Goal: Find specific page/section: Find specific page/section

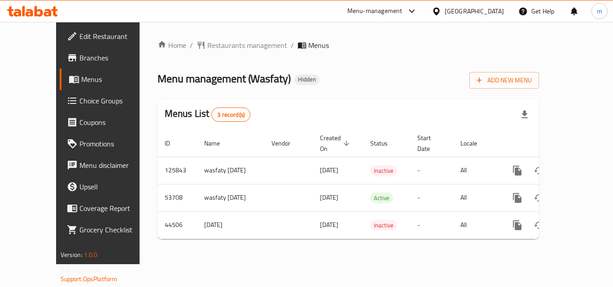
click at [17, 9] on icon at bounding box center [32, 11] width 51 height 11
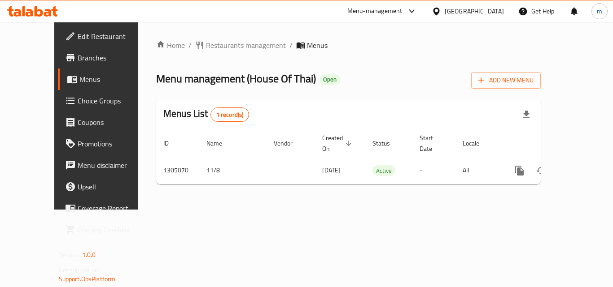
click at [48, 13] on icon at bounding box center [48, 13] width 8 height 8
click at [35, 16] on icon at bounding box center [39, 11] width 9 height 11
click at [32, 4] on div at bounding box center [32, 11] width 65 height 18
click at [32, 8] on icon at bounding box center [32, 11] width 51 height 11
click at [32, 11] on icon at bounding box center [30, 13] width 8 height 8
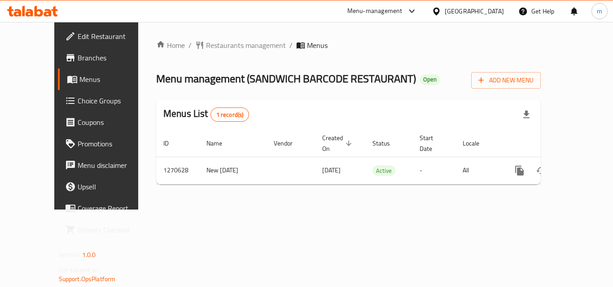
click at [39, 10] on icon at bounding box center [39, 11] width 9 height 11
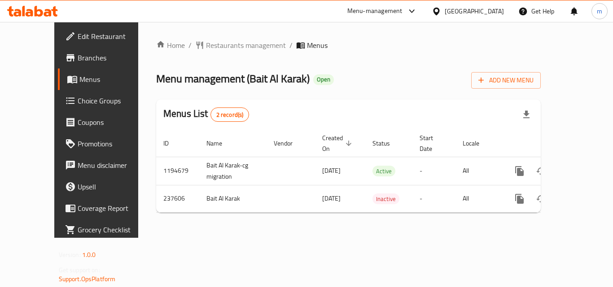
click at [42, 14] on icon at bounding box center [39, 11] width 9 height 11
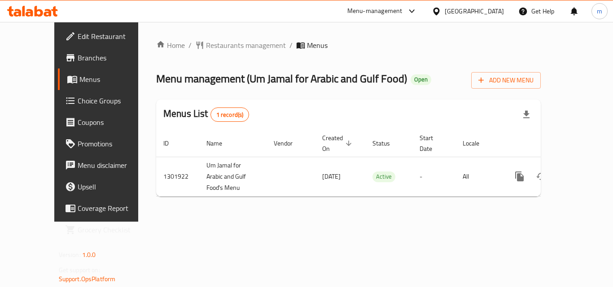
click at [53, 15] on icon at bounding box center [32, 11] width 51 height 11
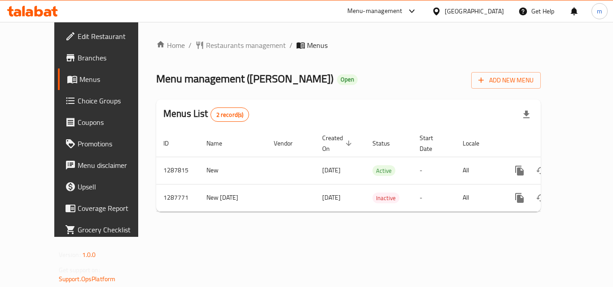
click at [24, 17] on div at bounding box center [32, 11] width 65 height 18
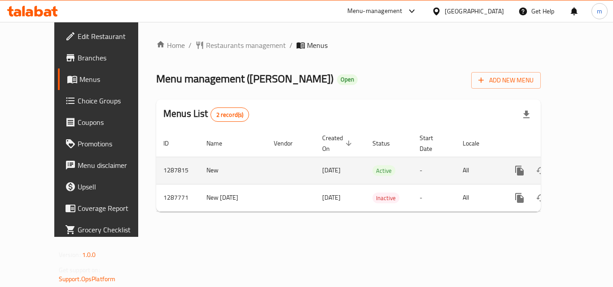
click at [219, 163] on td "New" at bounding box center [232, 170] width 67 height 27
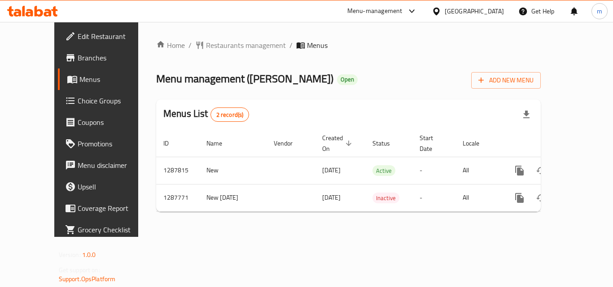
click at [31, 6] on icon at bounding box center [32, 11] width 51 height 11
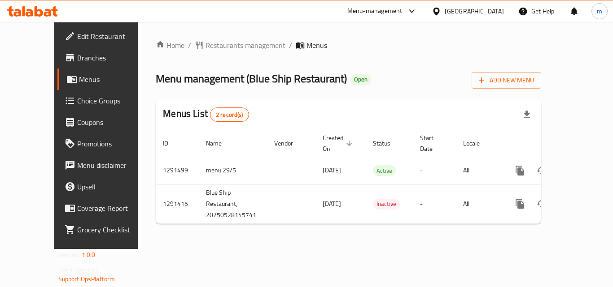
click at [57, 109] on link "Choice Groups" at bounding box center [106, 101] width 99 height 22
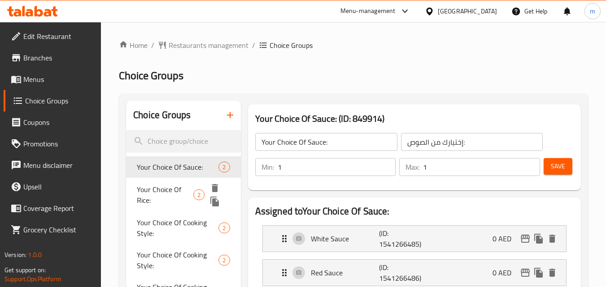
click at [168, 199] on span "Your Choice Of Rice:" at bounding box center [165, 195] width 57 height 22
type input "Your Choice Of Rice:"
type input "إختيارك من الأرز:"
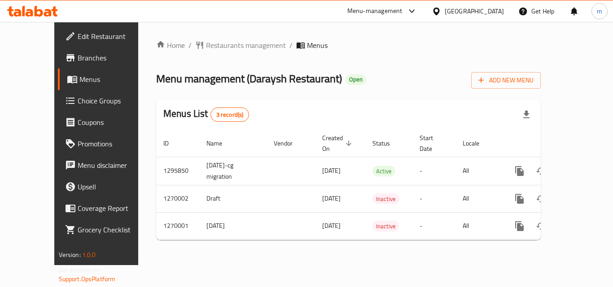
click at [49, 8] on icon at bounding box center [32, 11] width 51 height 11
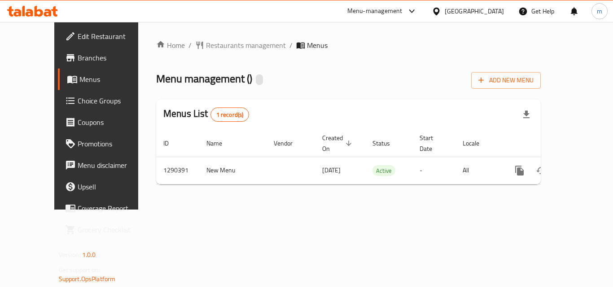
click at [78, 100] on span "Choice Groups" at bounding box center [114, 101] width 72 height 11
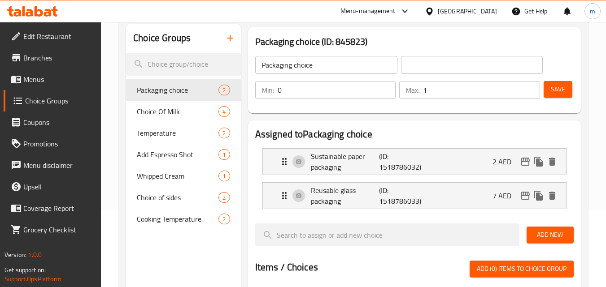
scroll to position [76, 0]
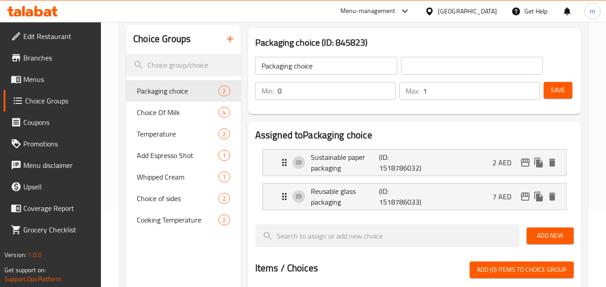
click at [45, 10] on icon at bounding box center [48, 13] width 8 height 8
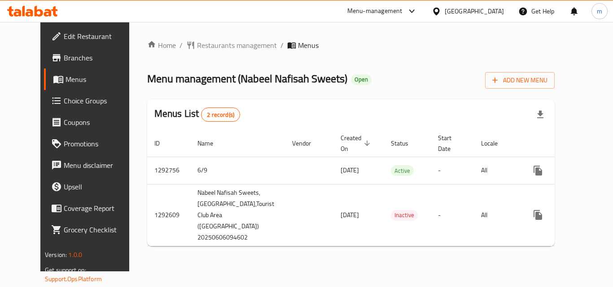
click at [49, 13] on icon at bounding box center [48, 13] width 8 height 8
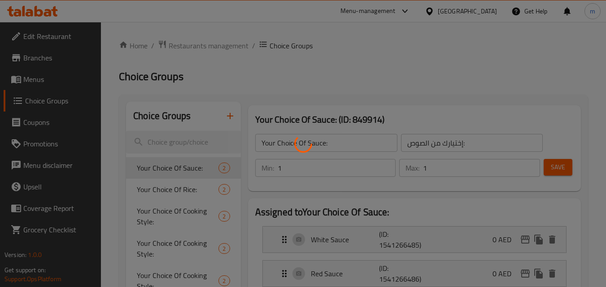
click at [34, 13] on div at bounding box center [303, 143] width 606 height 287
click at [38, 14] on div at bounding box center [303, 143] width 606 height 287
click at [39, 13] on div at bounding box center [303, 143] width 606 height 287
click at [38, 15] on div at bounding box center [303, 143] width 606 height 287
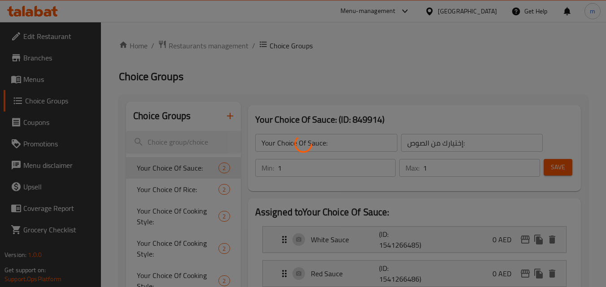
click at [81, 17] on div at bounding box center [303, 143] width 606 height 287
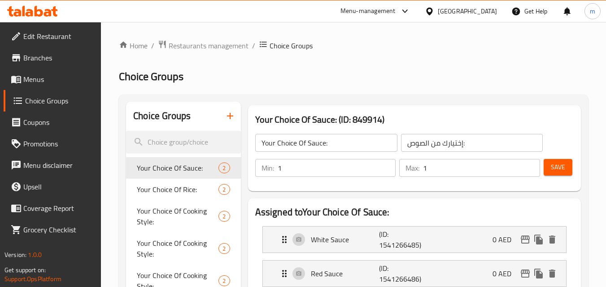
click at [48, 9] on icon at bounding box center [48, 13] width 8 height 8
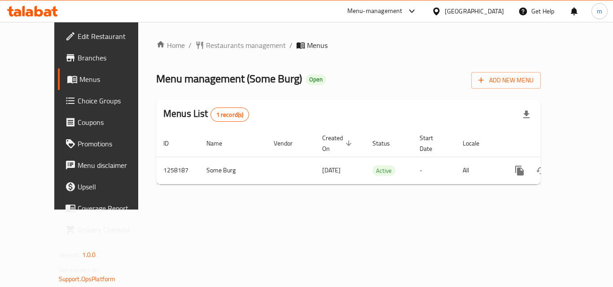
click at [43, 16] on icon at bounding box center [32, 11] width 51 height 11
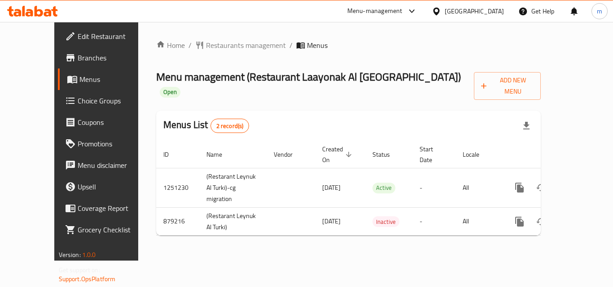
click at [28, 10] on icon at bounding box center [30, 13] width 8 height 8
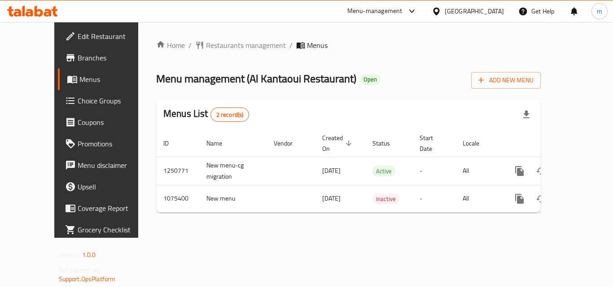
click at [22, 13] on icon at bounding box center [32, 11] width 51 height 11
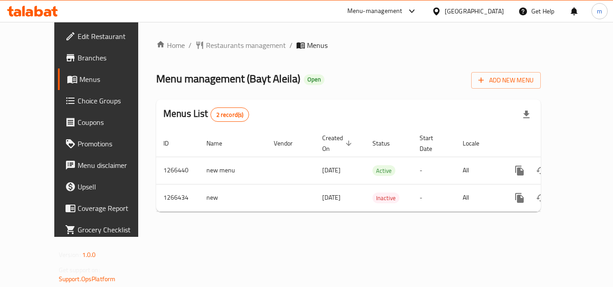
click at [45, 9] on icon at bounding box center [48, 13] width 8 height 8
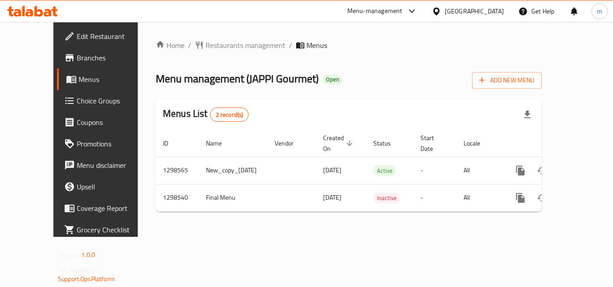
click at [44, 14] on icon at bounding box center [48, 13] width 8 height 8
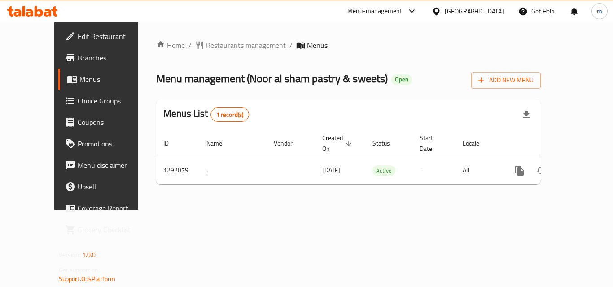
click at [53, 13] on icon at bounding box center [32, 11] width 51 height 11
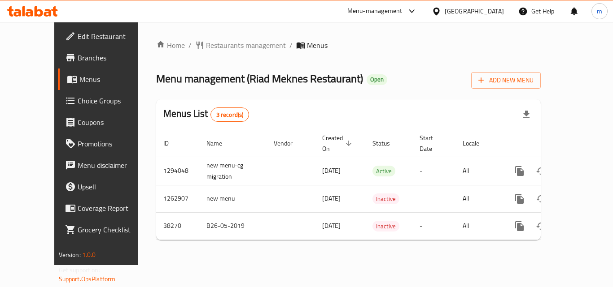
click at [28, 14] on icon at bounding box center [30, 13] width 8 height 8
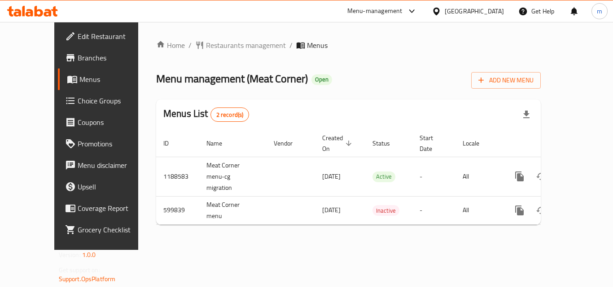
click at [34, 10] on icon at bounding box center [32, 11] width 51 height 11
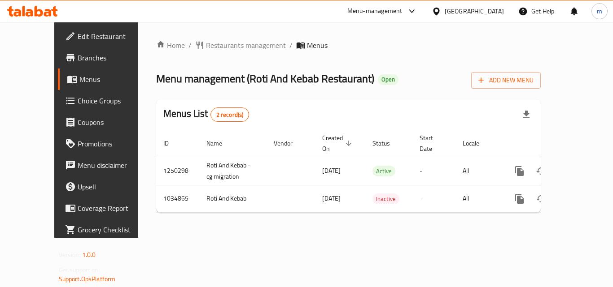
click at [28, 10] on icon at bounding box center [30, 13] width 8 height 8
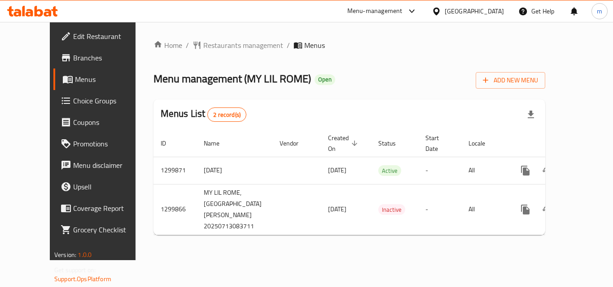
click at [44, 13] on icon at bounding box center [48, 13] width 8 height 8
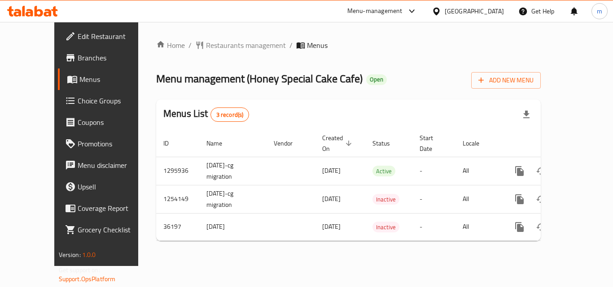
click at [44, 8] on icon at bounding box center [32, 11] width 51 height 11
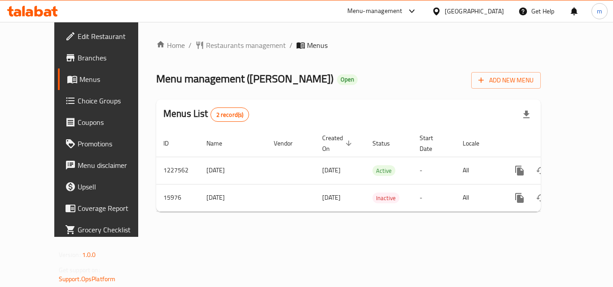
click at [29, 17] on div at bounding box center [32, 11] width 65 height 18
click at [41, 13] on icon at bounding box center [39, 11] width 9 height 11
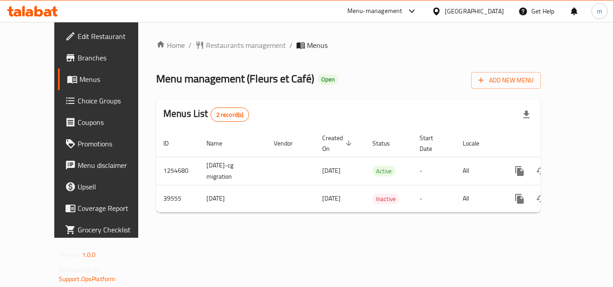
click at [47, 7] on icon at bounding box center [32, 11] width 51 height 11
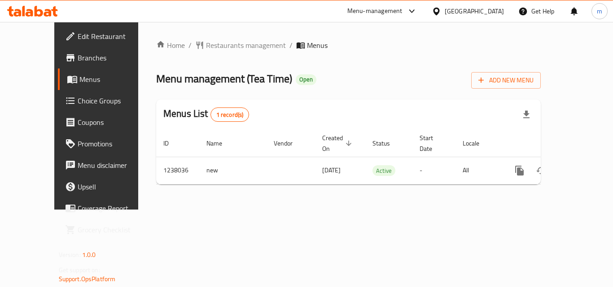
click at [47, 14] on icon at bounding box center [32, 11] width 51 height 11
click at [52, 13] on icon at bounding box center [32, 11] width 51 height 11
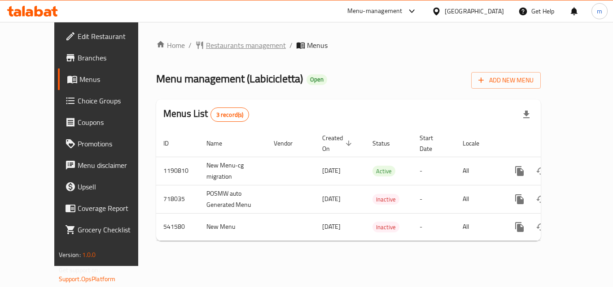
click at [206, 40] on span "Restaurants management" at bounding box center [246, 45] width 80 height 11
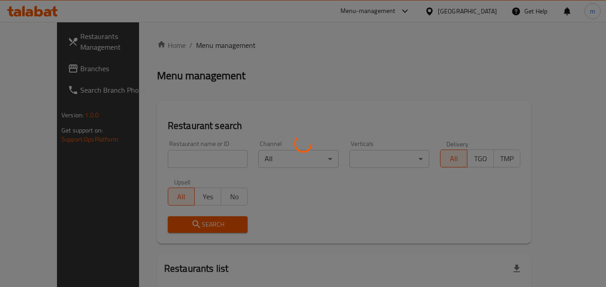
click at [150, 149] on div at bounding box center [303, 143] width 606 height 287
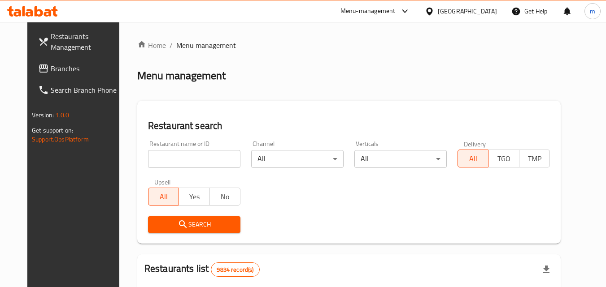
click at [148, 155] on input "search" at bounding box center [194, 159] width 92 height 18
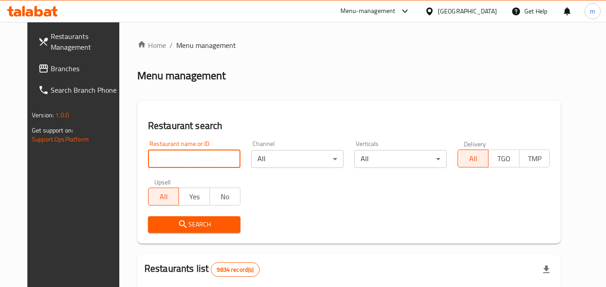
paste input "620340"
type input "620340"
click button "Search" at bounding box center [194, 225] width 92 height 17
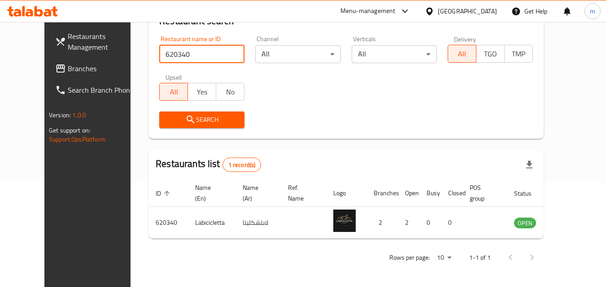
scroll to position [60, 0]
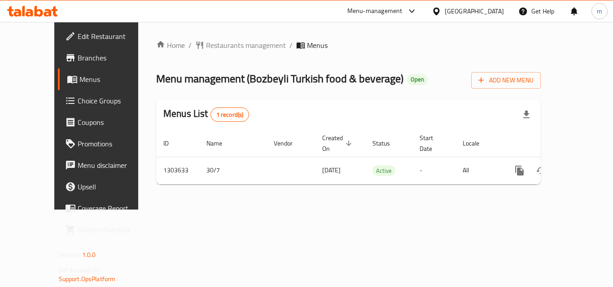
click at [35, 11] on icon at bounding box center [39, 11] width 9 height 11
